Goal: Navigation & Orientation: Find specific page/section

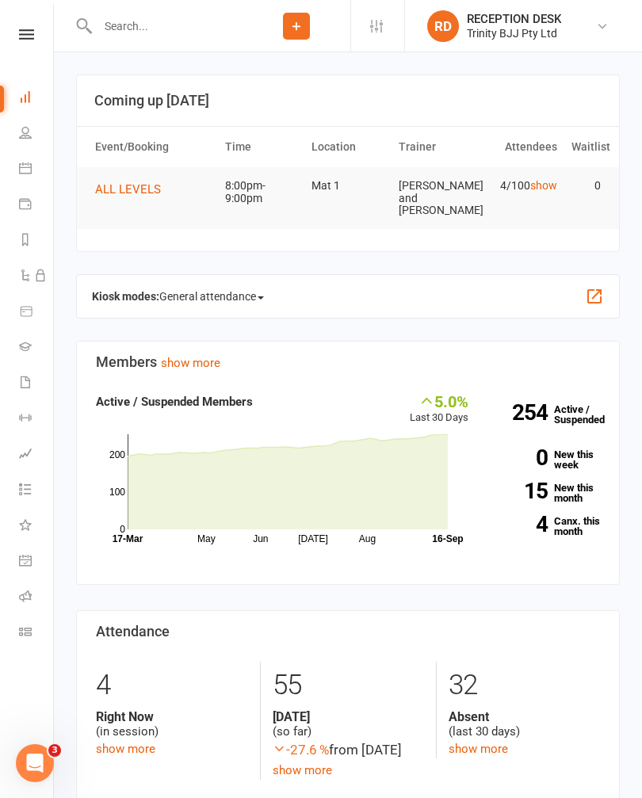
click at [29, 351] on icon at bounding box center [25, 346] width 13 height 13
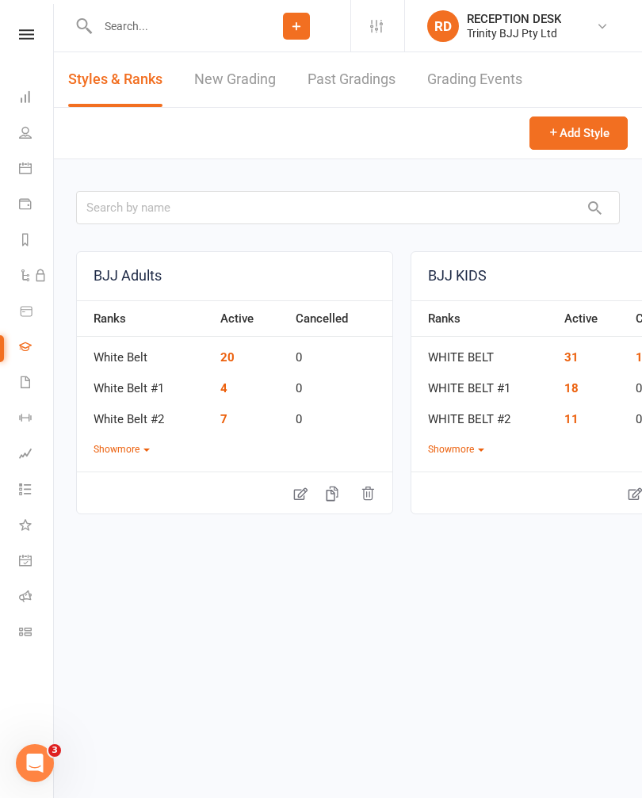
click at [274, 60] on link "New Grading" at bounding box center [235, 79] width 82 height 55
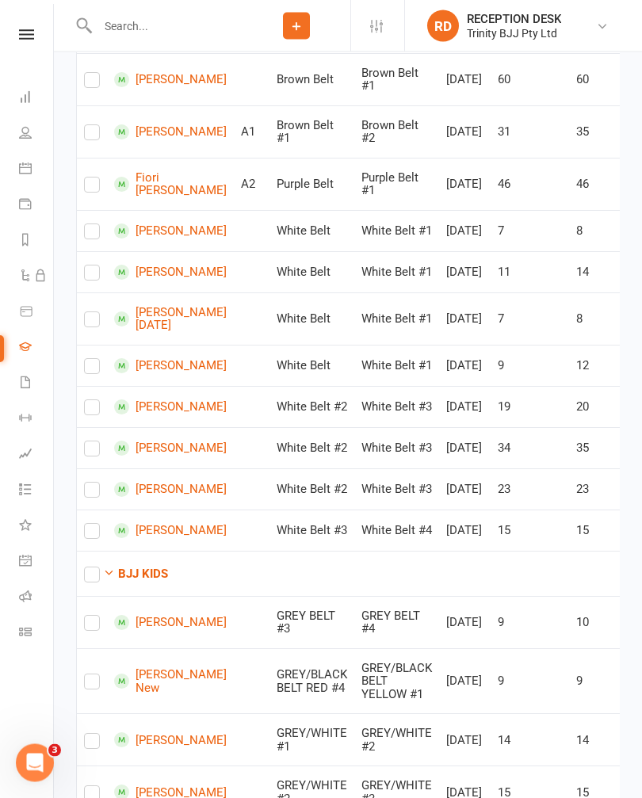
scroll to position [476, 0]
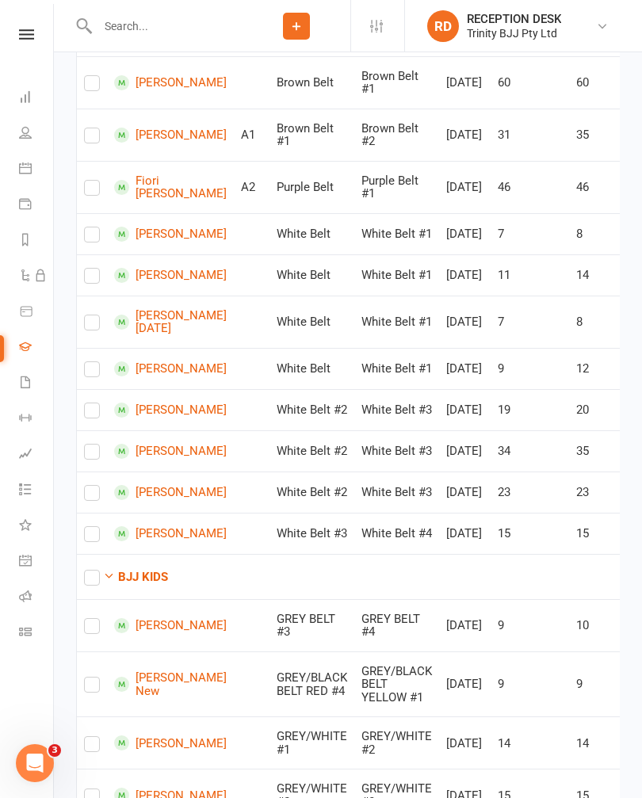
click at [27, 176] on link "Calendar" at bounding box center [37, 170] width 36 height 36
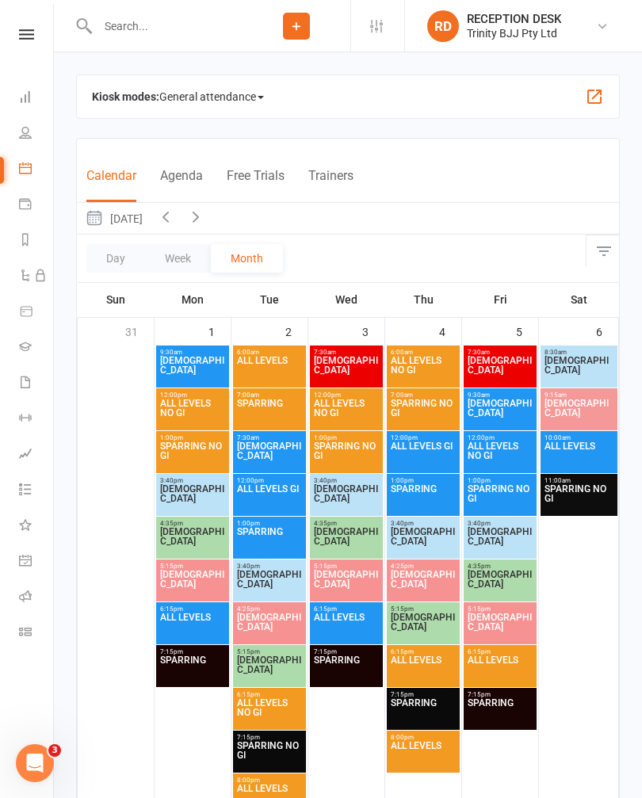
click at [345, 171] on button "Trainers" at bounding box center [330, 185] width 45 height 34
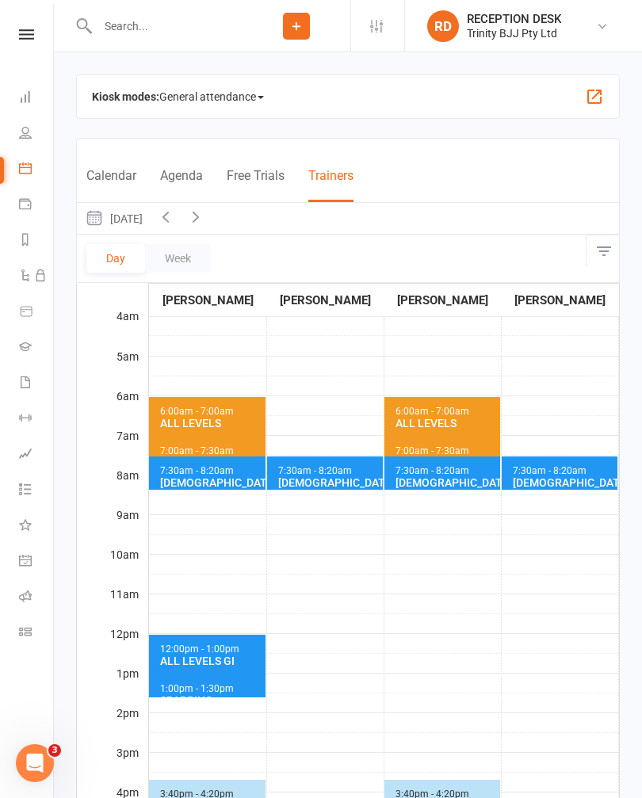
click at [26, 310] on icon at bounding box center [26, 311] width 14 height 14
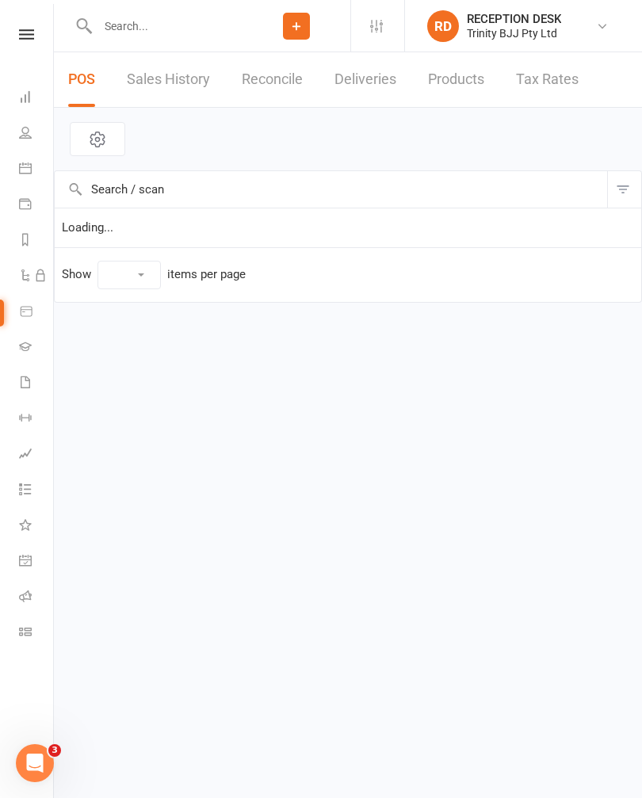
select select "10"
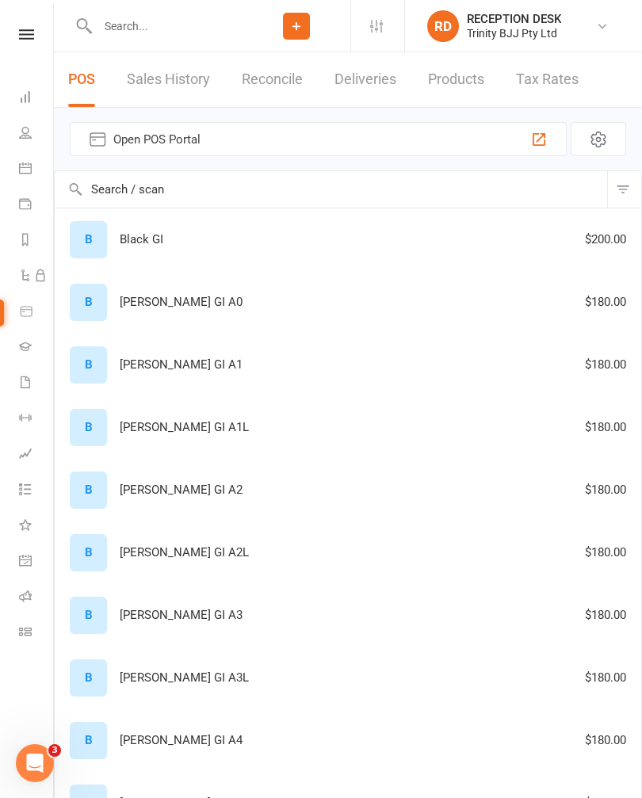
click at [28, 171] on icon at bounding box center [25, 168] width 13 height 13
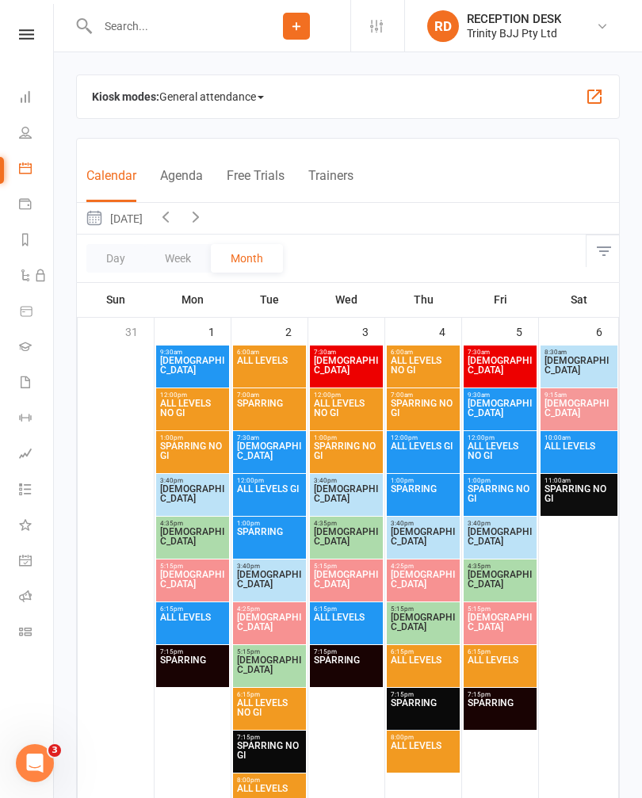
click at [23, 132] on icon at bounding box center [25, 132] width 13 height 13
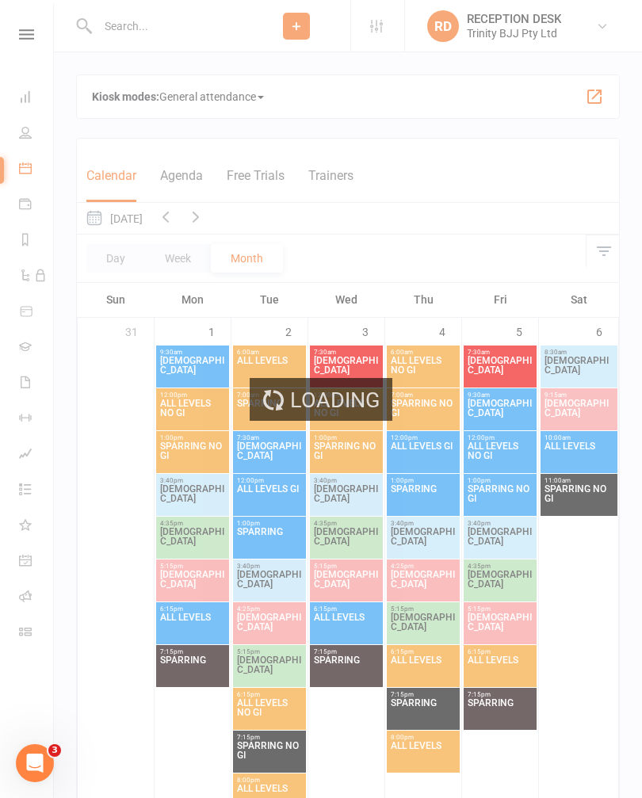
select select "100"
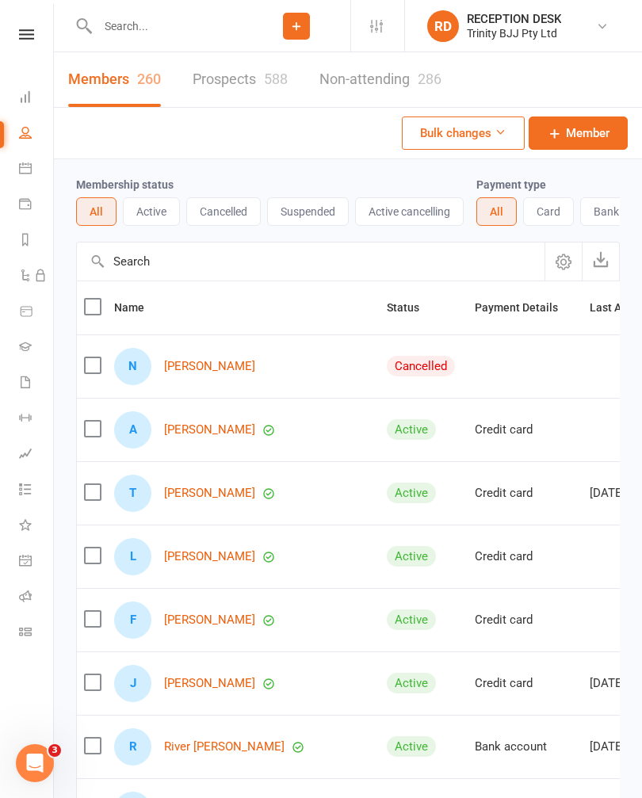
click at [24, 104] on link "Dashboard" at bounding box center [37, 99] width 36 height 36
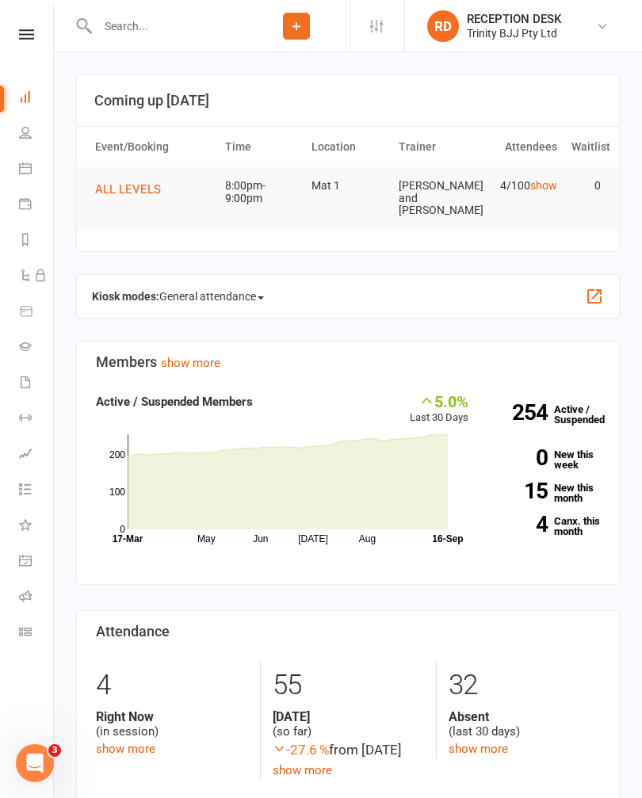
click at [16, 170] on li "Calendar" at bounding box center [26, 170] width 53 height 36
click at [25, 178] on link "Calendar" at bounding box center [37, 170] width 36 height 36
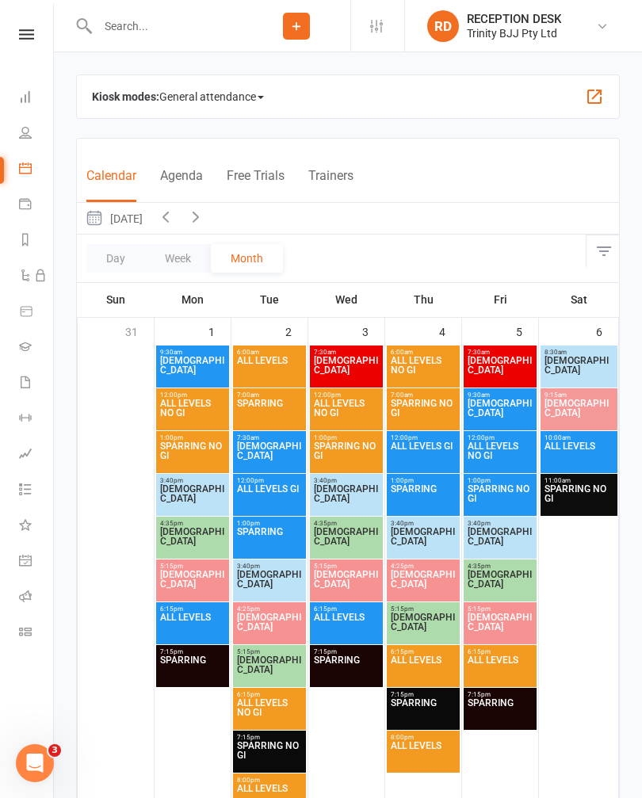
click at [23, 199] on icon at bounding box center [25, 203] width 13 height 13
